Goal: Complete application form

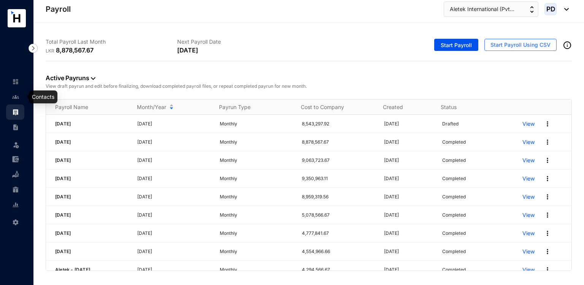
click at [14, 101] on link at bounding box center [21, 97] width 19 height 8
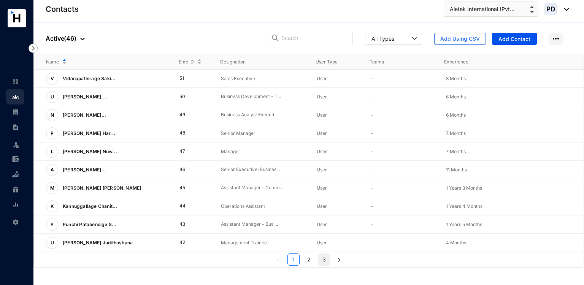
click at [324, 260] on link "3" at bounding box center [323, 259] width 11 height 11
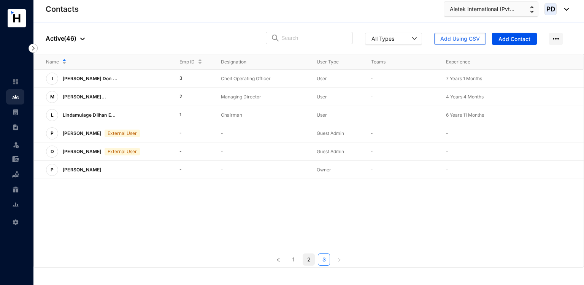
click at [309, 261] on link "2" at bounding box center [308, 259] width 11 height 11
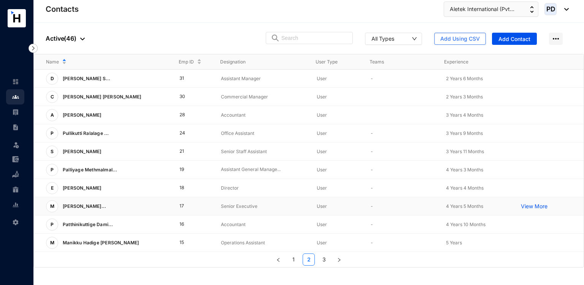
click at [183, 206] on td "17" at bounding box center [188, 206] width 42 height 18
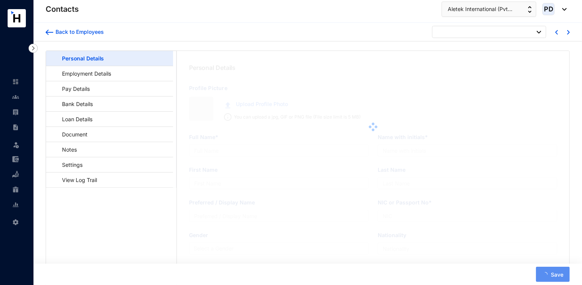
type input "[PERSON_NAME] [PERSON_NAME]"
type input "M.K.S.Jayasinghe"
type input "Jayasinghe"
type input "900802625V"
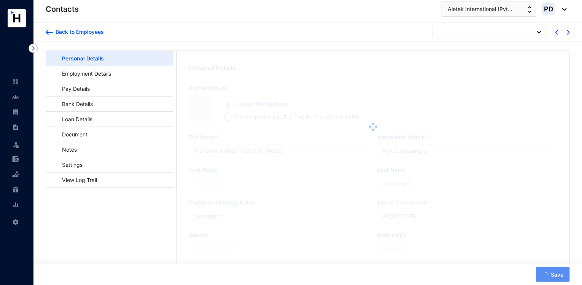
type input "[DATE]"
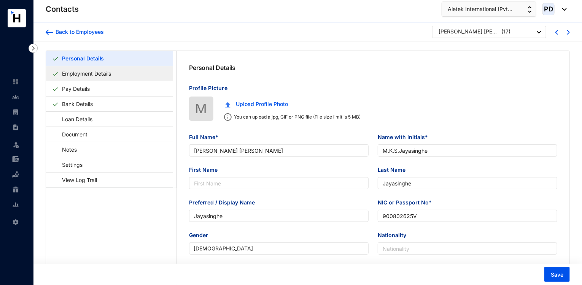
click at [94, 70] on link "Employment Details" at bounding box center [86, 74] width 55 height 16
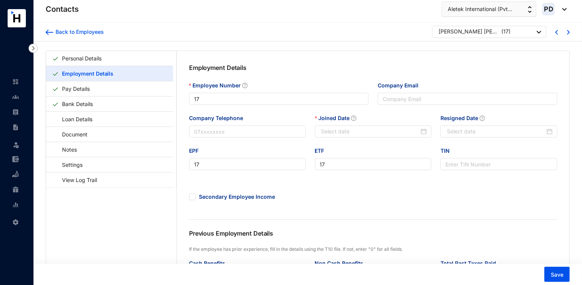
type input "[DATE]"
click at [492, 11] on span "Aletek International (Pvt..." at bounding box center [479, 9] width 65 height 8
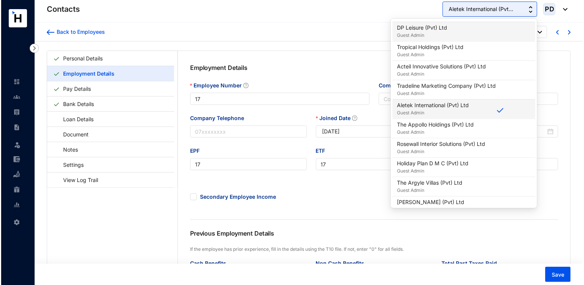
scroll to position [456, 0]
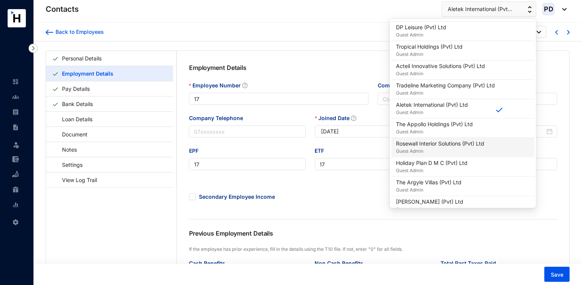
click at [438, 147] on p "Guest Admin" at bounding box center [440, 151] width 88 height 8
